Goal: Transaction & Acquisition: Purchase product/service

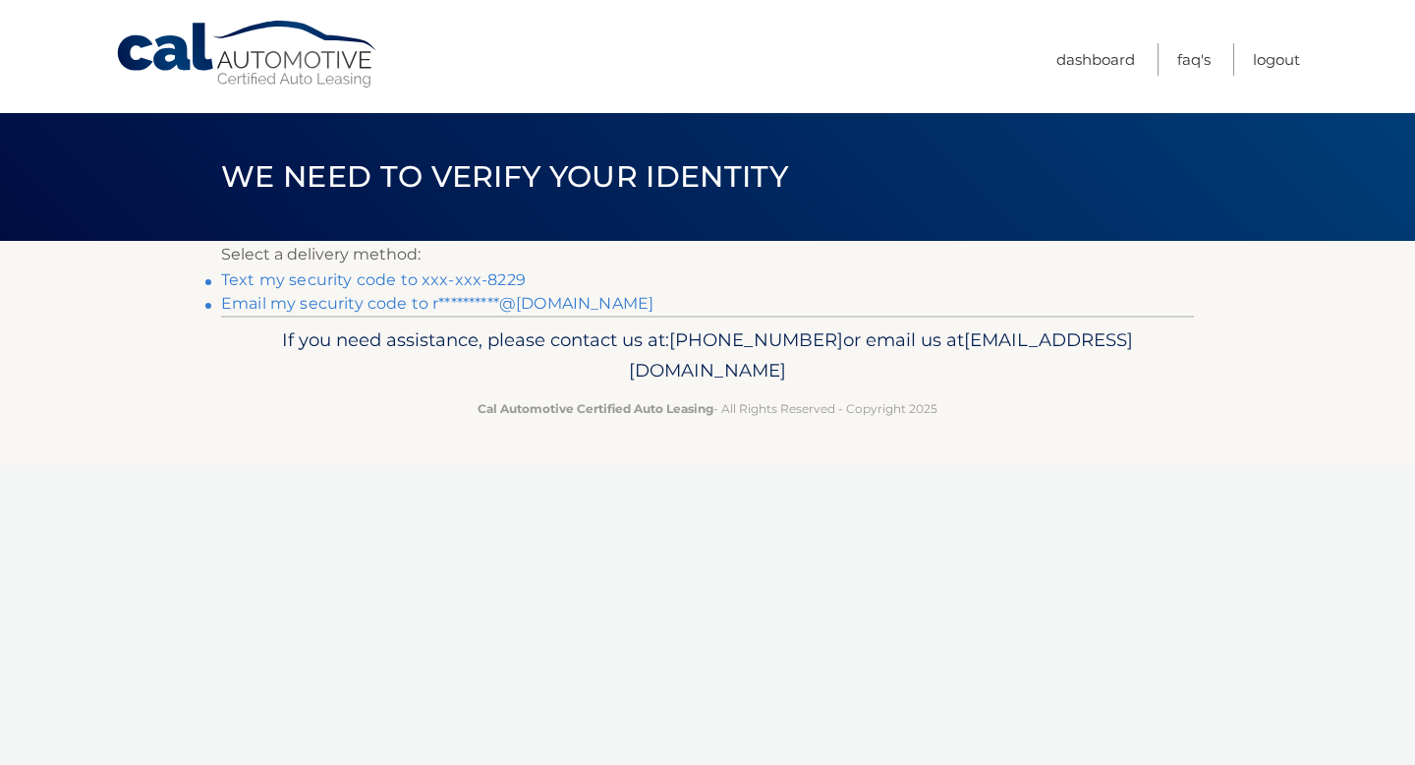
click at [489, 279] on link "Text my security code to xxx-xxx-8229" at bounding box center [373, 279] width 305 height 19
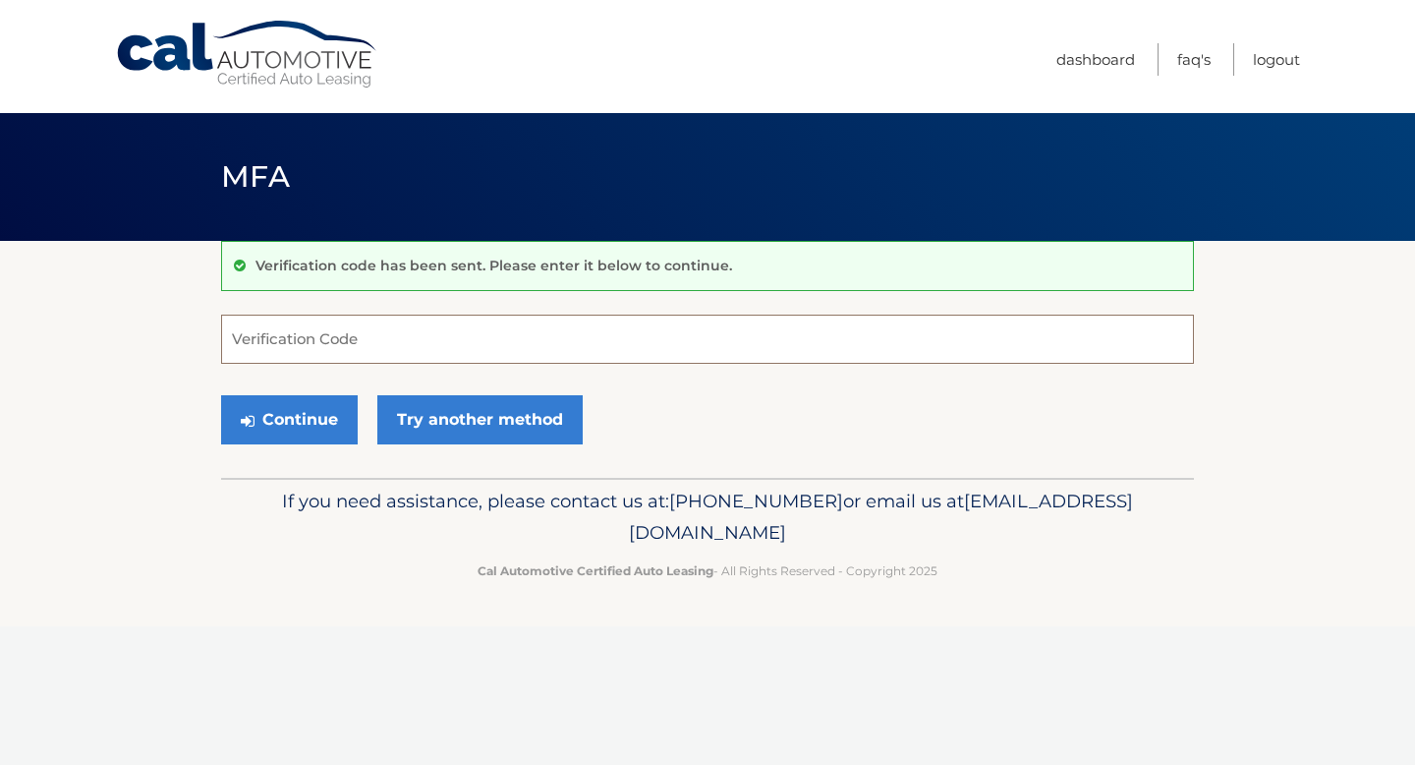
click at [449, 337] on input "Verification Code" at bounding box center [707, 339] width 973 height 49
type input "861404"
click at [314, 423] on button "Continue" at bounding box center [289, 419] width 137 height 49
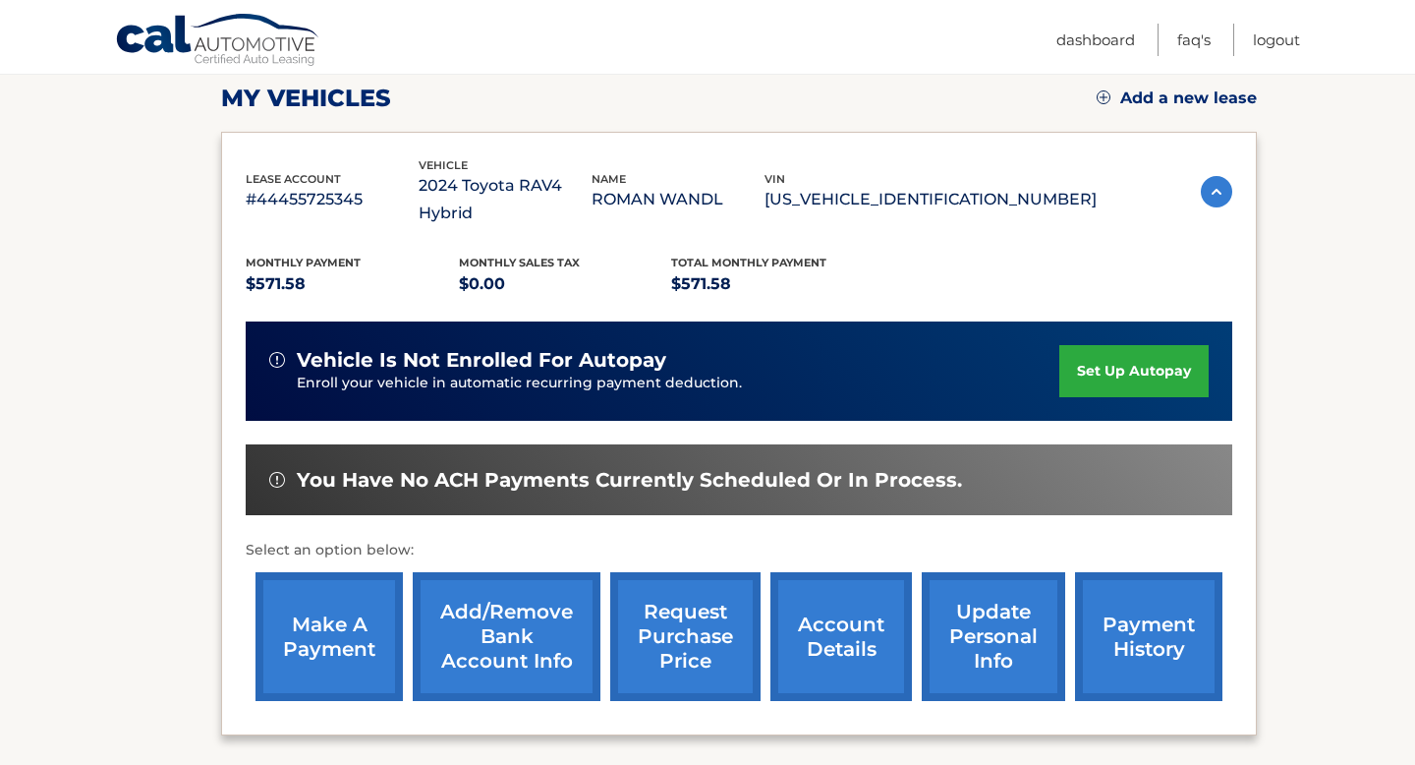
scroll to position [288, 0]
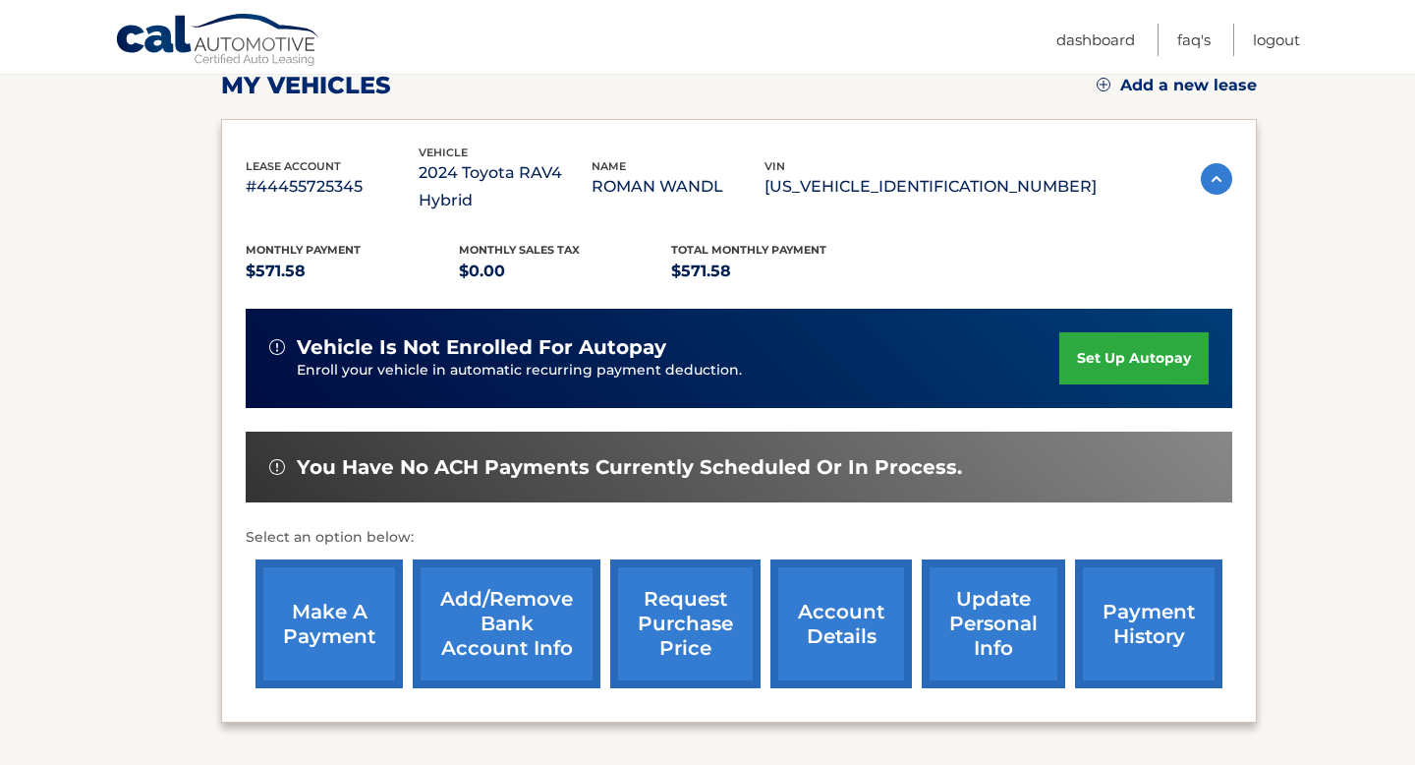
click at [314, 571] on link "make a payment" at bounding box center [329, 623] width 147 height 129
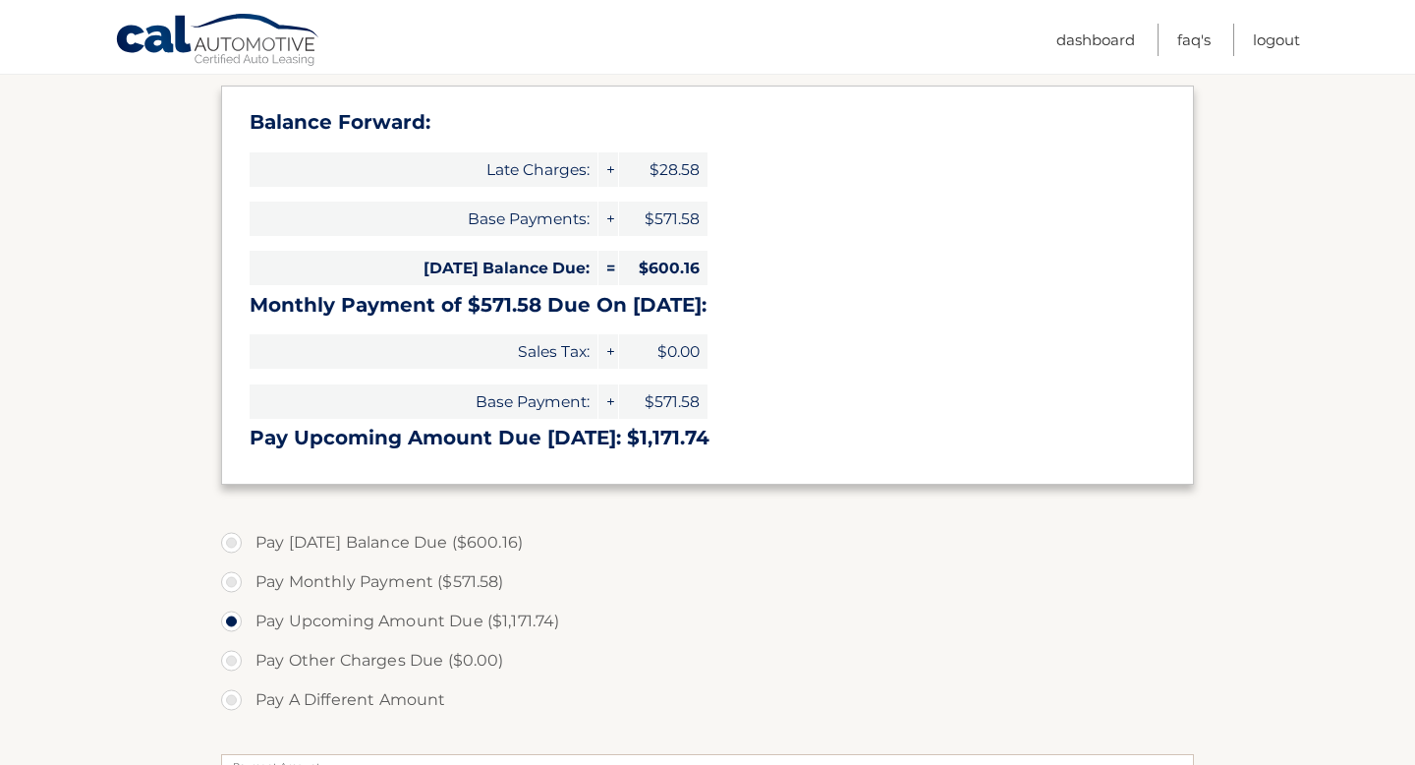
scroll to position [284, 0]
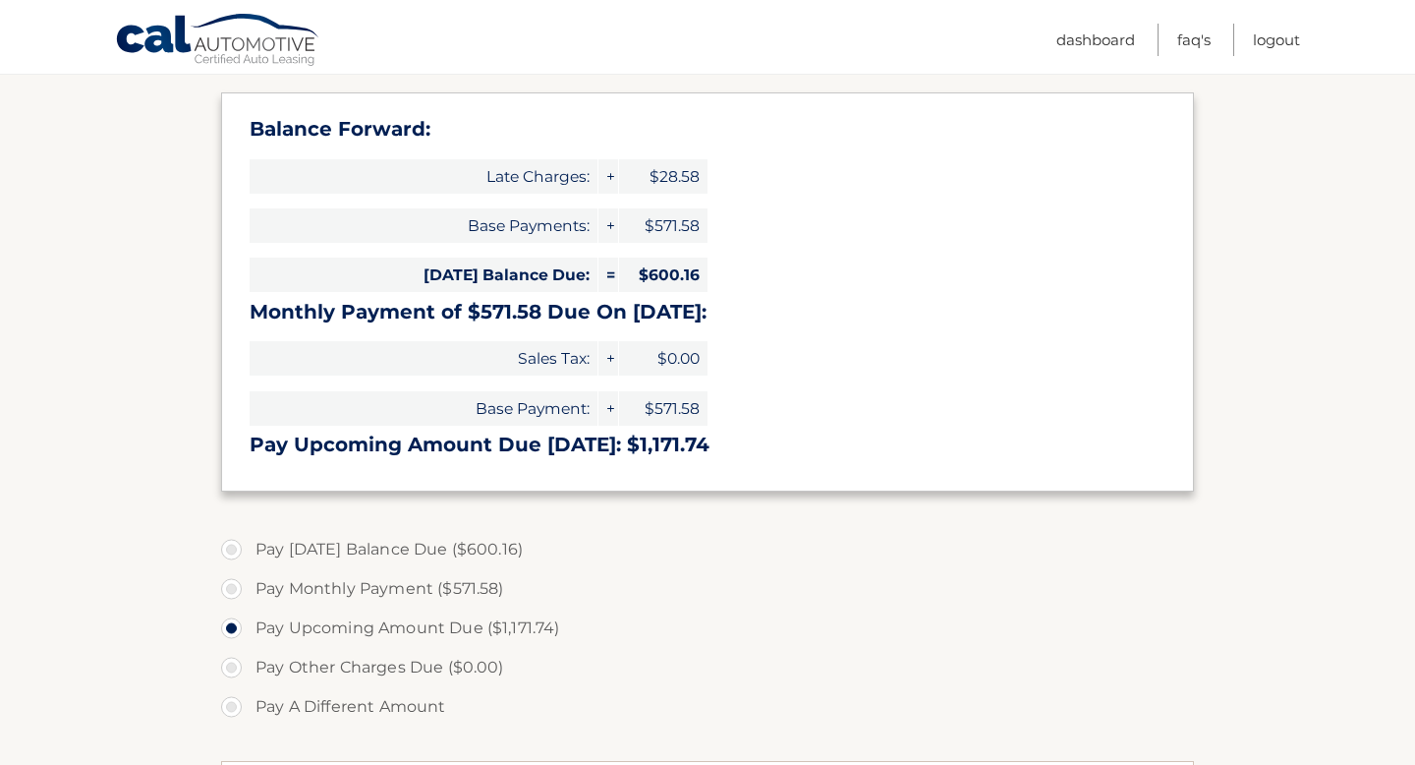
click at [231, 551] on label "Pay Today's Balance Due ($600.16)" at bounding box center [707, 549] width 973 height 39
click at [231, 551] on input "Pay Today's Balance Due ($600.16)" at bounding box center [239, 545] width 20 height 31
radio input "true"
type input "600.16"
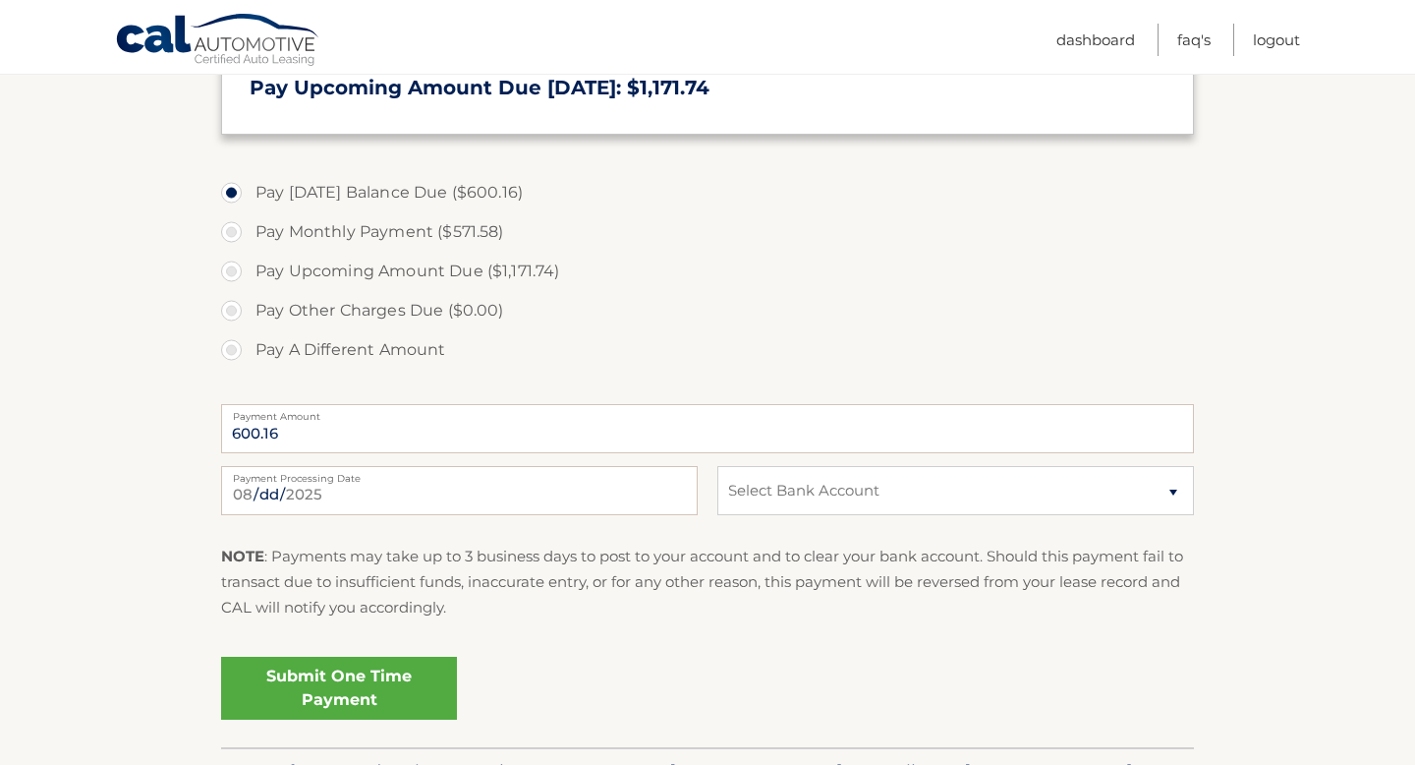
scroll to position [644, 0]
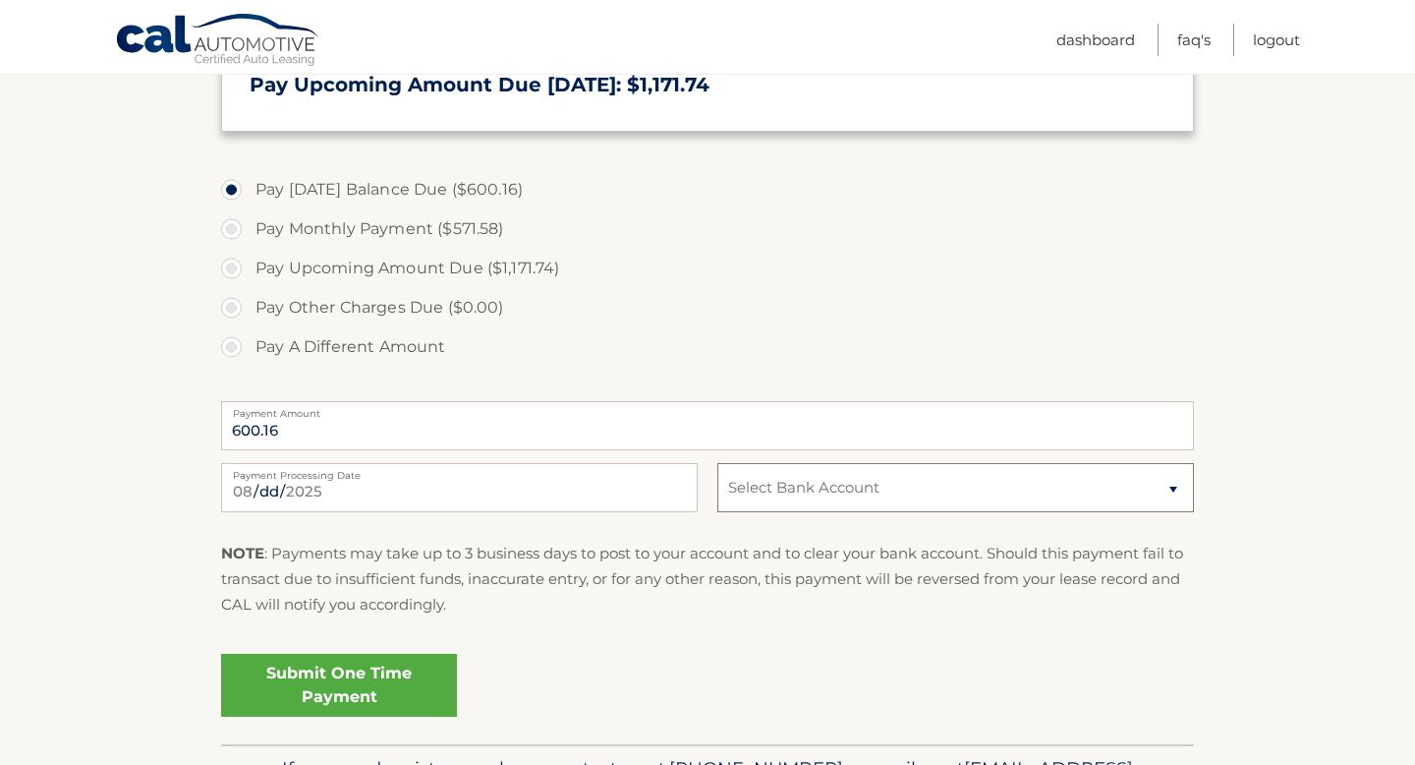
click at [809, 490] on select "Select Bank Account Checking BANK OF AMERICA N.A. *****3657 Checking HSBC BANK …" at bounding box center [955, 487] width 477 height 49
select select "NGI3ODU5NTItYWUzNi00YmU5LTk4NDgtNDQyNzgxZTEwNThl"
click at [717, 463] on select "Select Bank Account Checking BANK OF AMERICA N.A. *****3657 Checking HSBC BANK …" at bounding box center [955, 487] width 477 height 49
click at [393, 685] on link "Submit One Time Payment" at bounding box center [339, 685] width 236 height 63
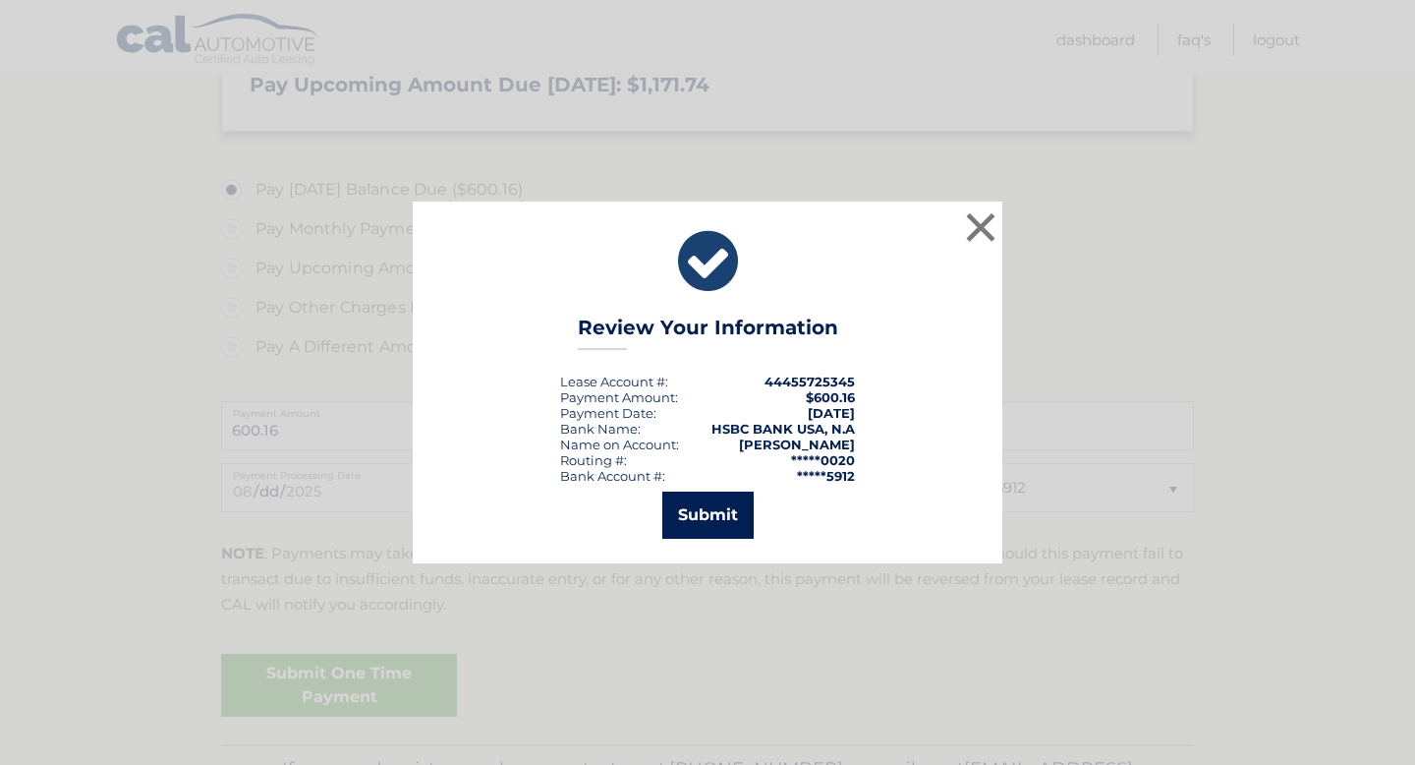
click at [680, 515] on button "Submit" at bounding box center [707, 514] width 91 height 47
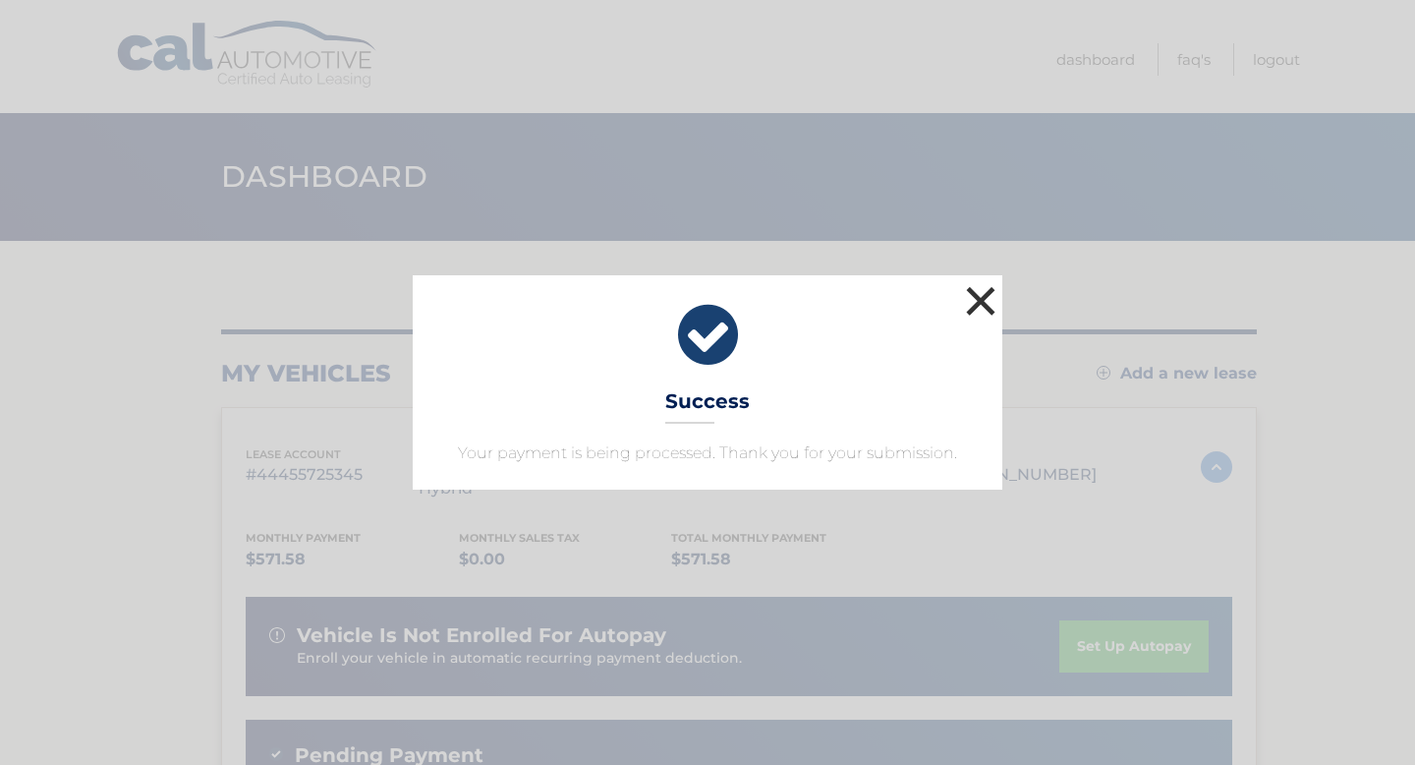
click at [979, 296] on button "×" at bounding box center [980, 300] width 39 height 39
